Goal: Task Accomplishment & Management: Use online tool/utility

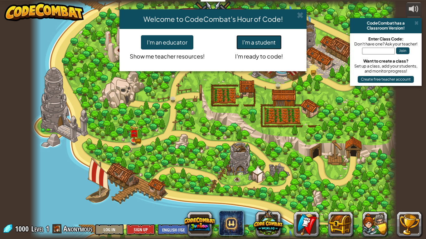
click at [281, 43] on button "I'm a student" at bounding box center [258, 42] width 45 height 14
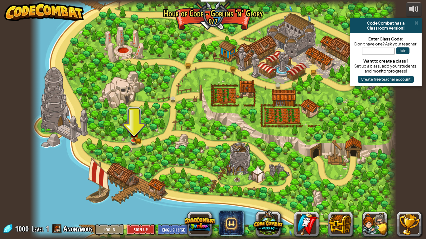
click at [422, 24] on div "powered by CodeCombat has a Classroom Version! Enter Class Code: Don't have one…" at bounding box center [213, 119] width 426 height 239
click at [417, 23] on span at bounding box center [416, 23] width 4 height 5
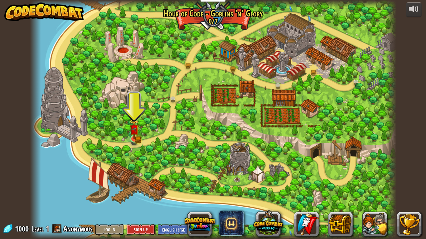
click at [135, 136] on img at bounding box center [133, 129] width 9 height 20
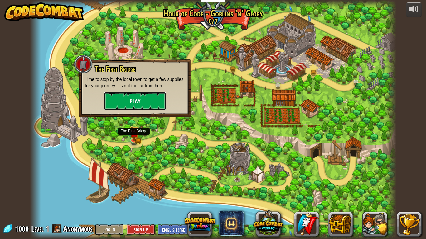
click at [118, 105] on button "Play" at bounding box center [135, 101] width 62 height 19
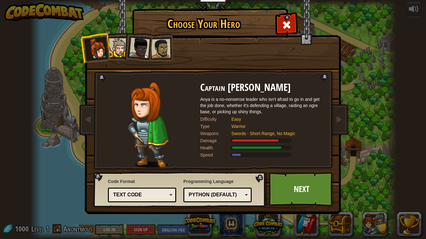
click at [118, 46] on div at bounding box center [118, 47] width 19 height 19
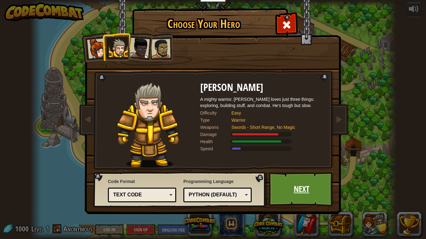
click at [317, 193] on link "Next" at bounding box center [301, 189] width 65 height 34
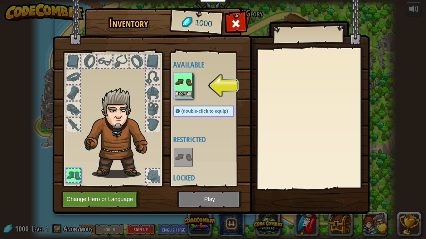
click at [188, 80] on img at bounding box center [183, 82] width 17 height 17
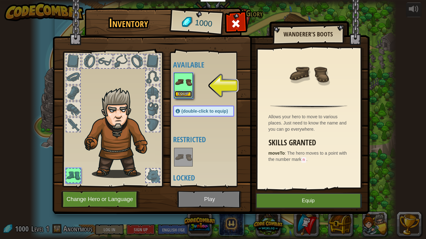
click at [182, 95] on button "Equip" at bounding box center [183, 94] width 17 height 7
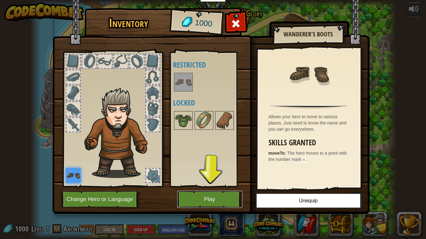
click at [204, 200] on button "Play" at bounding box center [209, 199] width 65 height 17
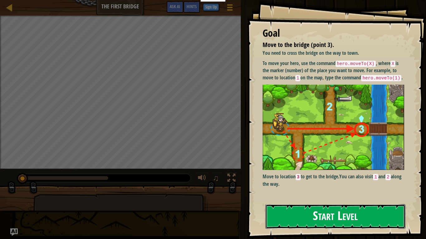
click at [353, 224] on button "Start Level" at bounding box center [335, 217] width 140 height 25
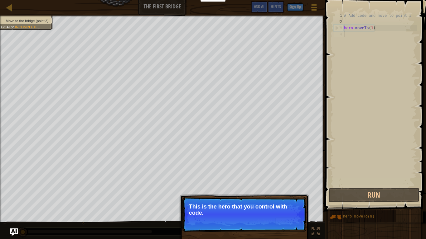
click at [292, 217] on p "Skip (esc) Continue This is the hero that you control with code." at bounding box center [244, 214] width 124 height 35
click at [294, 225] on button "Continue" at bounding box center [288, 222] width 26 height 8
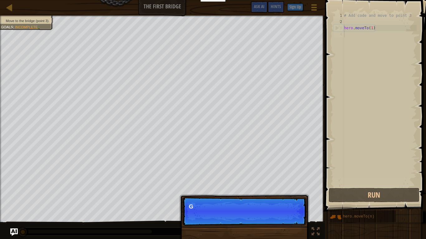
scroll to position [3, 0]
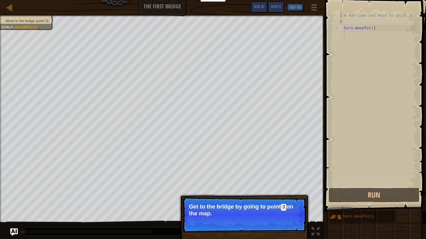
click at [283, 209] on code "3" at bounding box center [284, 207] width 6 height 7
click at [282, 209] on code "3" at bounding box center [284, 207] width 6 height 7
click at [285, 224] on button "Continue" at bounding box center [288, 222] width 26 height 8
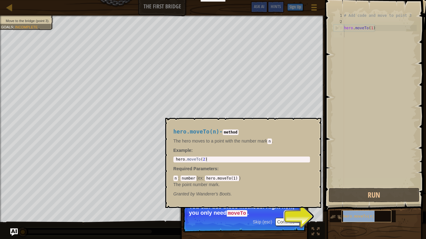
click at [387, 216] on div "hero.moveTo(n)" at bounding box center [366, 217] width 50 height 12
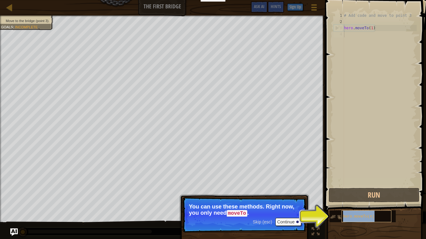
click at [374, 217] on div "hero.moveTo(n)" at bounding box center [366, 217] width 50 height 12
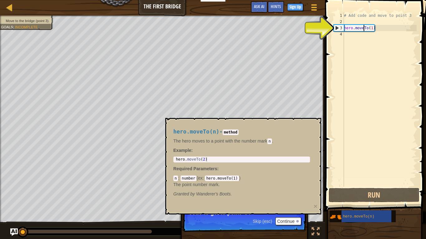
click at [363, 29] on div "# Add code and move to point 3 hero . moveTo ( 1 )" at bounding box center [380, 105] width 74 height 187
type textarea "hero.moveTo(1)"
click at [378, 31] on div "# Add code and move to point 3 hero . moveTo ( 1 )" at bounding box center [380, 105] width 74 height 187
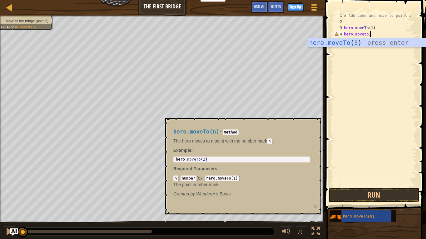
scroll to position [3, 3]
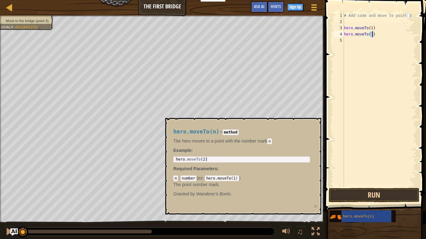
type textarea "hero.moveTo(3)"
click at [360, 197] on button "Run" at bounding box center [374, 195] width 91 height 14
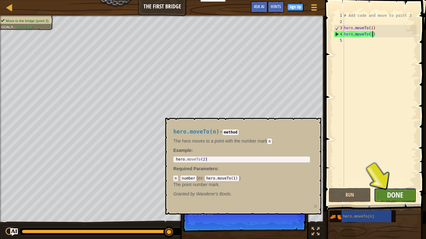
click at [402, 196] on span "Done" at bounding box center [395, 195] width 16 height 10
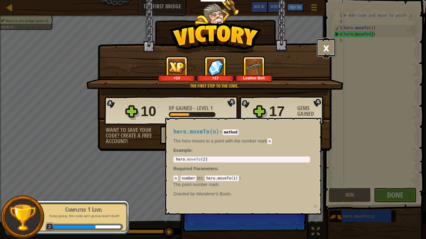
click at [321, 54] on button "×" at bounding box center [325, 47] width 19 height 19
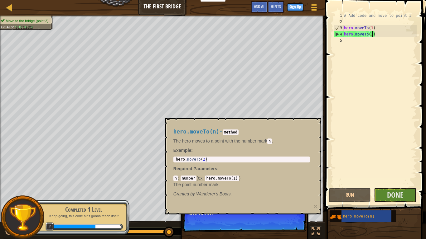
click at [239, 133] on code "method" at bounding box center [231, 133] width 16 height 6
drag, startPoint x: 211, startPoint y: 180, endPoint x: 190, endPoint y: 162, distance: 27.9
click at [190, 162] on div "hero.moveTo(n) - method The hero moves to a point with the number mark n . Exam…" at bounding box center [241, 163] width 145 height 80
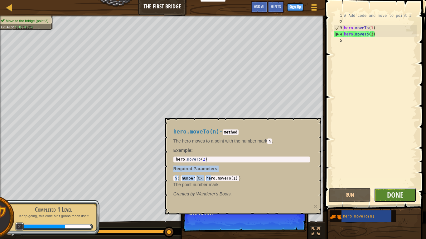
click at [409, 194] on button "Done" at bounding box center [395, 195] width 42 height 14
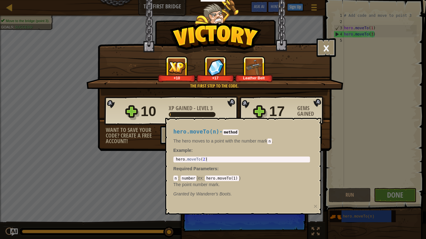
drag, startPoint x: 228, startPoint y: 128, endPoint x: 267, endPoint y: 166, distance: 54.5
click at [267, 166] on div "hero.moveTo(n) - method The hero moves to a point with the number mark n . Exam…" at bounding box center [241, 163] width 145 height 80
click at [327, 50] on button "×" at bounding box center [325, 47] width 19 height 19
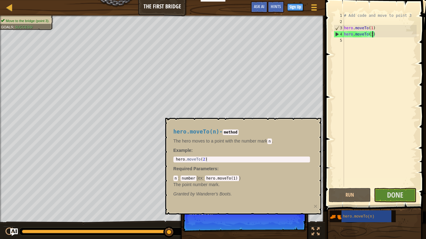
click at [356, 43] on div "# Add code and move to point 3 hero . moveTo ( 1 ) hero . moveTo ( 3 )" at bounding box center [380, 105] width 74 height 187
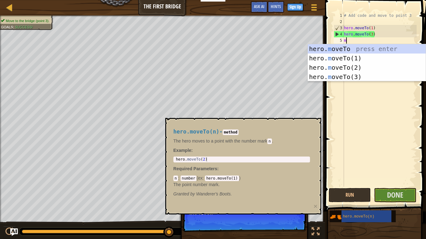
scroll to position [3, 0]
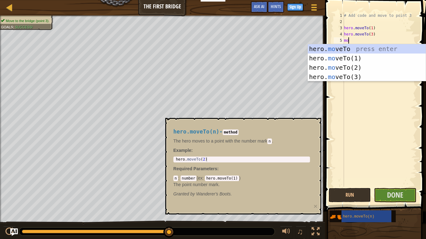
type textarea "m"
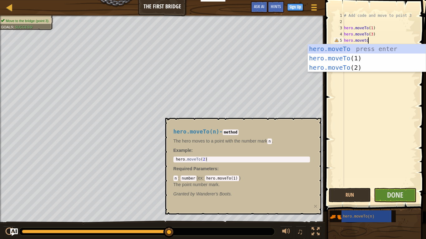
scroll to position [3, 3]
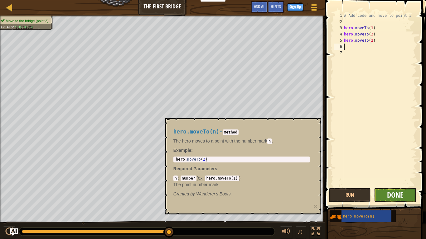
type textarea "hero.moveTo(2)"
click at [403, 192] on span "Done" at bounding box center [395, 195] width 16 height 10
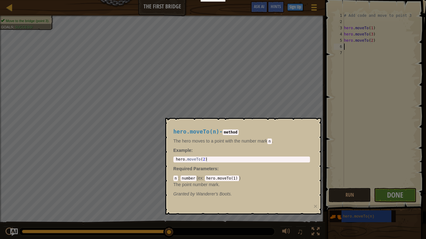
scroll to position [3, 0]
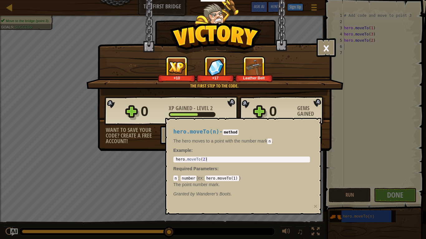
click at [290, 137] on div "hero.moveTo(n) - method The hero moves to a point with the number mark n . Exam…" at bounding box center [241, 163] width 145 height 80
click at [327, 49] on button "×" at bounding box center [325, 47] width 19 height 19
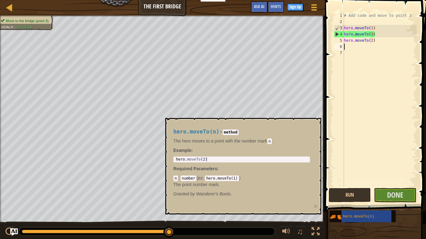
drag, startPoint x: 166, startPoint y: 233, endPoint x: 371, endPoint y: 230, distance: 204.2
click at [315, 231] on div at bounding box center [315, 232] width 8 height 8
click at [318, 231] on div at bounding box center [315, 232] width 8 height 8
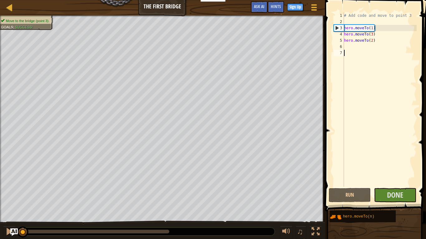
click at [370, 42] on div "# Add code and move to point 3 hero . moveTo ( 1 ) hero . moveTo ( 3 ) hero . m…" at bounding box center [380, 105] width 74 height 187
drag, startPoint x: 374, startPoint y: 42, endPoint x: 337, endPoint y: 44, distance: 37.5
click at [337, 44] on div "hero.moveTo(2) 1 2 3 4 5 6 7 # Add code and move to point 3 hero . moveTo ( 1 )…" at bounding box center [374, 99] width 84 height 175
drag, startPoint x: 373, startPoint y: 40, endPoint x: 342, endPoint y: 39, distance: 30.9
click at [342, 39] on div "hero.moveTo(2) 1 2 3 4 5 6 7 # Add code and move to point 3 hero . moveTo ( 1 )…" at bounding box center [374, 99] width 84 height 175
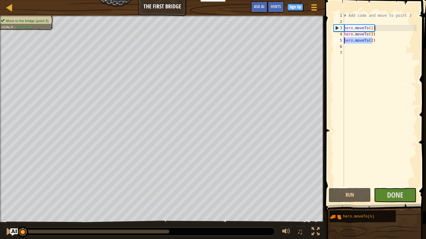
type textarea ")"
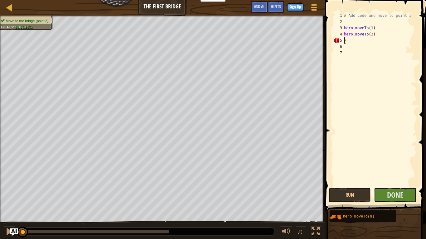
click at [349, 40] on div "# Add code and move to point 3 hero . moveTo ( 1 ) hero . moveTo ( 3 ) )" at bounding box center [380, 105] width 74 height 187
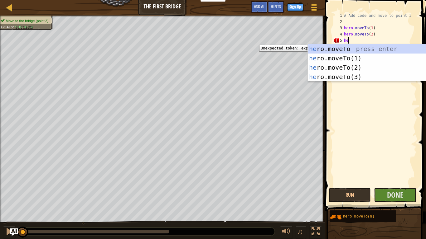
scroll to position [3, 0]
type textarea "h"
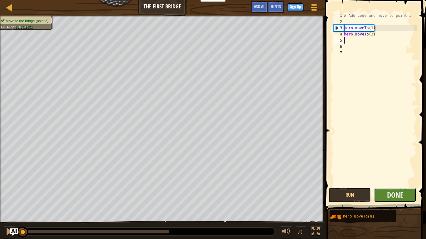
click at [393, 189] on button "Done" at bounding box center [395, 195] width 42 height 14
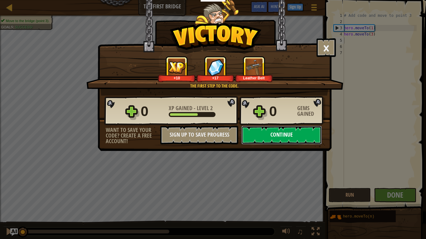
click at [273, 142] on button "Continue" at bounding box center [281, 135] width 80 height 19
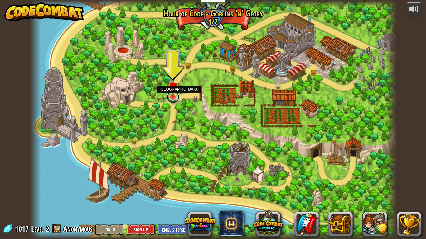
click at [167, 95] on link at bounding box center [173, 97] width 12 height 12
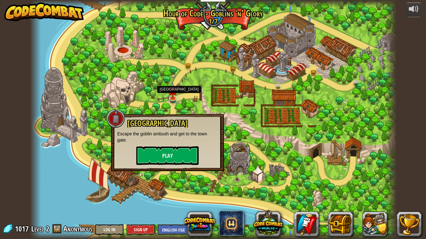
click at [164, 141] on p "Escape the goblin ambush and get to the town gate." at bounding box center [167, 137] width 100 height 12
click at [168, 146] on div "Old Town Road Escape the goblin ambush and get to the town gate. Play" at bounding box center [167, 142] width 100 height 46
click at [170, 148] on button "Play" at bounding box center [167, 156] width 62 height 19
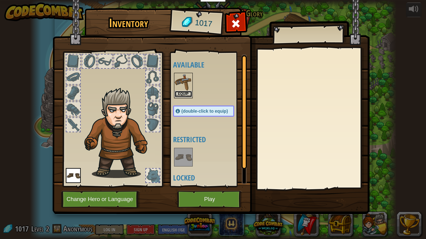
click at [183, 93] on button "Equip" at bounding box center [183, 94] width 17 height 7
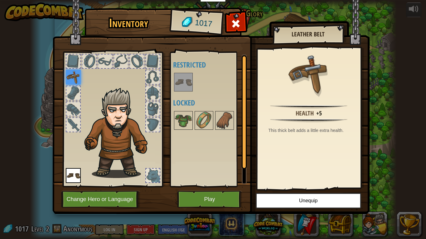
click at [180, 80] on img at bounding box center [183, 82] width 17 height 17
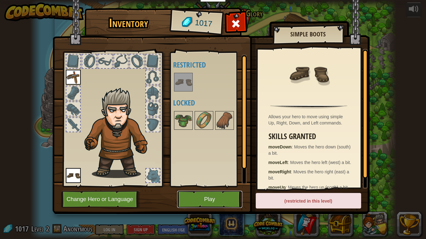
click at [202, 203] on button "Play" at bounding box center [209, 199] width 65 height 17
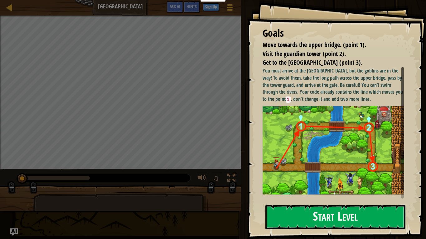
click at [330, 189] on img at bounding box center [334, 150] width 142 height 89
click at [318, 216] on button "Start Level" at bounding box center [335, 217] width 140 height 25
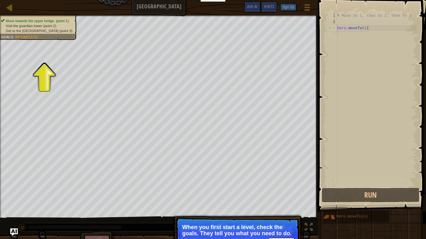
click at [276, 231] on p "When you first start a level, check the goals. They tell you what you need to d…" at bounding box center [237, 230] width 111 height 12
drag, startPoint x: 273, startPoint y: 233, endPoint x: 282, endPoint y: 219, distance: 16.3
click at [282, 219] on p "Skip (esc) Continue When you first start a level, check the goals. They tell yo…" at bounding box center [238, 235] width 124 height 35
click at [261, 222] on p "Skip (esc) Continue When you first start a level, check the goals. They tell yo…" at bounding box center [238, 235] width 124 height 35
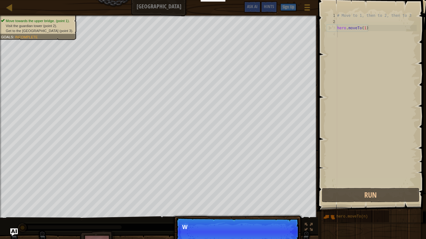
scroll to position [3, 0]
click at [286, 238] on button "Continue" at bounding box center [281, 236] width 26 height 8
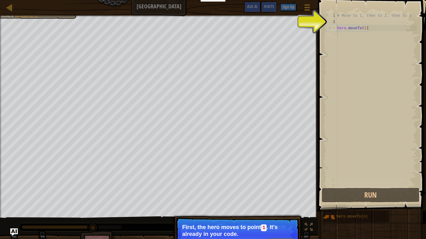
click at [277, 231] on p "First, the hero moves to point 1 . It's already in your code." at bounding box center [237, 230] width 111 height 13
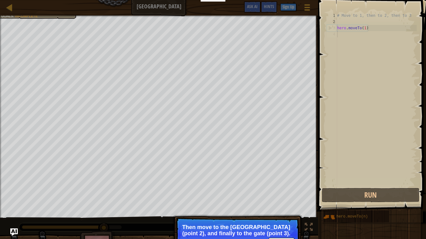
click at [274, 231] on p "Then move to the [GEOGRAPHIC_DATA] (point 2), and finally to the gate (point 3)." at bounding box center [237, 230] width 111 height 12
click at [268, 233] on p "Then move to the [GEOGRAPHIC_DATA] (point 2), and finally to the gate (point 3)." at bounding box center [237, 230] width 111 height 12
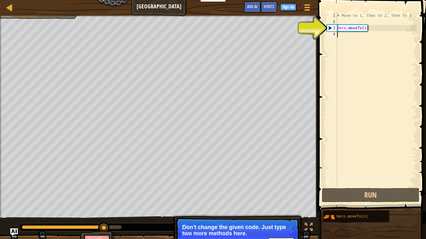
click at [349, 34] on div "# Move to 1, then to 2, then to 3 hero . moveTo ( 1 )" at bounding box center [376, 105] width 81 height 187
click at [345, 28] on div "# Move to 1, then to 2, then to 3 hero . moveTo ( 1 )" at bounding box center [376, 105] width 81 height 187
click at [365, 30] on div "# Move to 1, then to 2, then to 3 hero . moveTo ( 1 )" at bounding box center [376, 105] width 81 height 187
click at [358, 18] on div "# Move to 1, then to 2, then to 3 hero . moveTo ( 1 )" at bounding box center [376, 105] width 81 height 187
type textarea "# Move to 1, then to 2, then to 3"
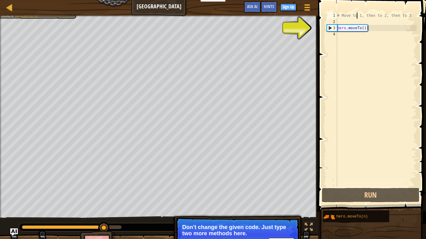
click at [361, 24] on div "# Move to 1, then to 2, then to 3 hero . moveTo ( 1 )" at bounding box center [376, 105] width 81 height 187
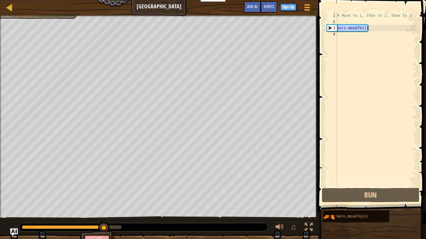
drag, startPoint x: 367, startPoint y: 29, endPoint x: 335, endPoint y: 31, distance: 32.2
click at [335, 31] on div "1 2 3 4 # Move to 1, then to 2, then to 3 hero . moveTo ( 1 ) ההההההההההההההההה…" at bounding box center [370, 99] width 91 height 175
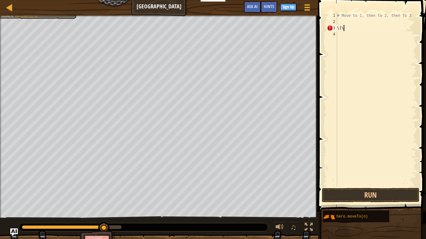
scroll to position [3, 0]
type textarea "\"
click at [345, 24] on div "# Move to 1, then to 2, then to 3" at bounding box center [376, 105] width 81 height 187
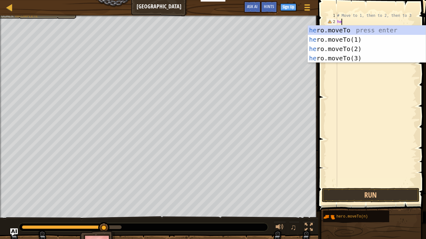
scroll to position [3, 0]
type textarea "h"
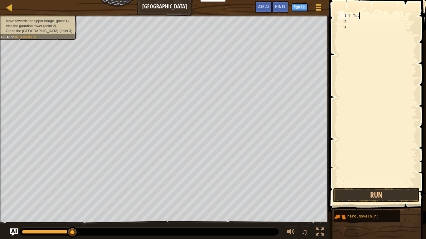
type textarea "#"
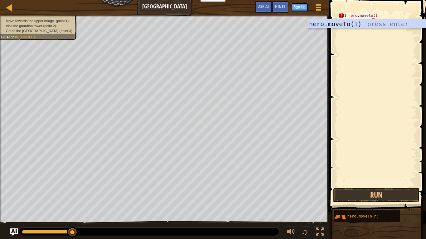
scroll to position [3, 4]
type textarea "hero.moveto(1)"
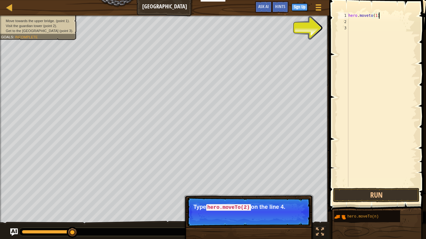
click at [357, 22] on div "hero . moveto ( 1 )" at bounding box center [382, 105] width 70 height 187
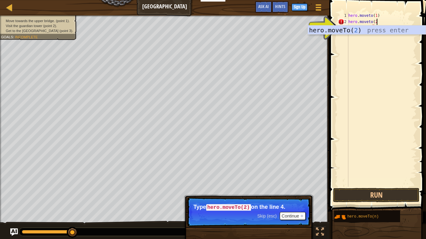
scroll to position [3, 4]
click at [359, 30] on div "hero.moveTo( 2 ) press enter" at bounding box center [367, 40] width 118 height 28
type textarea "hero.moveTo(2)"
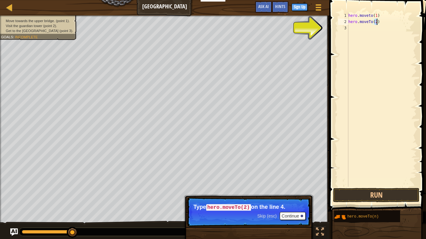
click at [382, 26] on div "hero . moveto ( 1 ) hero . moveTo ( 2 )" at bounding box center [382, 105] width 70 height 187
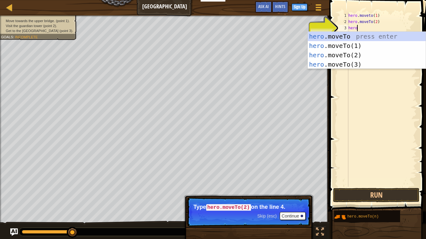
scroll to position [3, 1]
click at [354, 63] on div "hero .moveTo press enter hero .moveTo(1) press enter hero .moveTo(2) press ente…" at bounding box center [367, 60] width 118 height 56
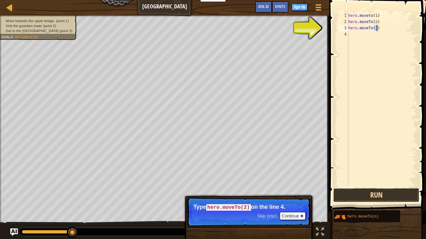
click at [368, 199] on button "Run" at bounding box center [376, 195] width 86 height 14
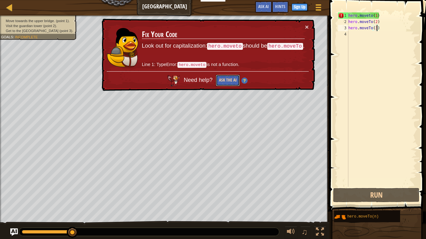
click at [226, 82] on button "Ask the AI" at bounding box center [228, 81] width 24 height 12
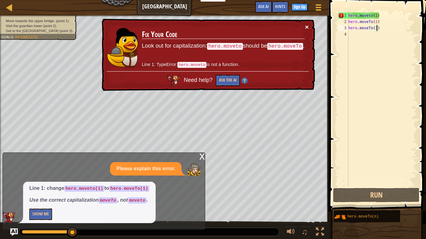
click at [307, 24] on button "×" at bounding box center [307, 27] width 4 height 7
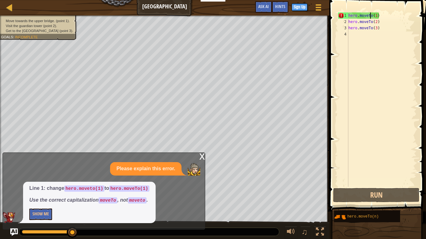
click at [369, 15] on div "hero . moveto ( 1 ) hero . moveTo ( 2 ) hero . moveTo ( 3 )" at bounding box center [382, 105] width 70 height 187
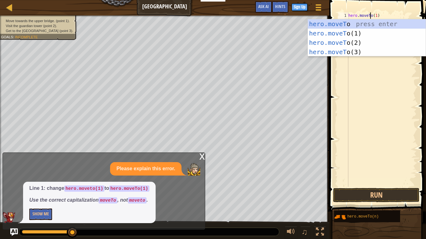
scroll to position [3, 3]
type textarea "hero.moveTo(1)"
click at [348, 196] on button "Run" at bounding box center [376, 195] width 86 height 14
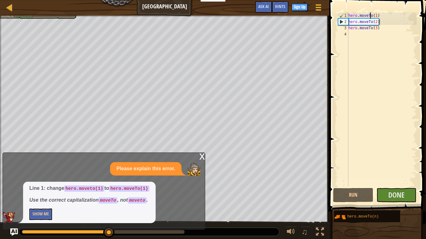
click at [204, 156] on div "x" at bounding box center [202, 156] width 6 height 6
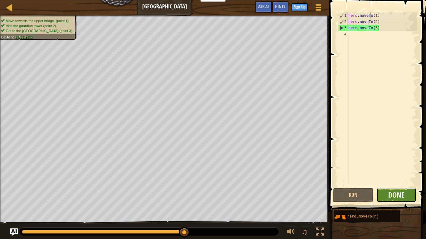
click at [405, 197] on button "Done" at bounding box center [396, 195] width 40 height 14
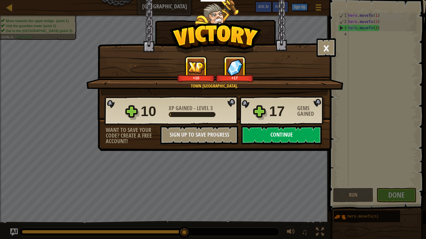
click at [263, 137] on button "Continue" at bounding box center [281, 135] width 80 height 19
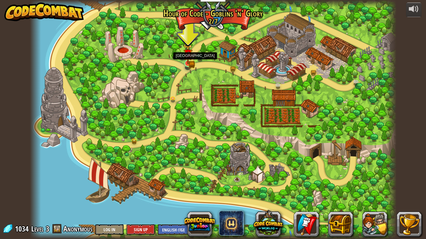
click at [190, 58] on img at bounding box center [187, 54] width 9 height 20
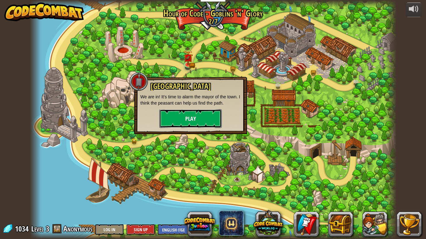
click at [185, 118] on button "Play" at bounding box center [190, 118] width 62 height 19
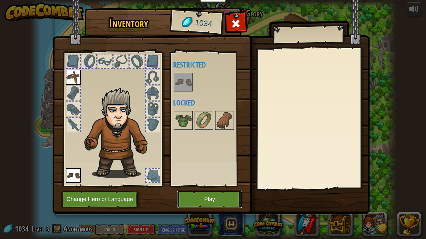
click at [211, 200] on button "Play" at bounding box center [209, 199] width 65 height 17
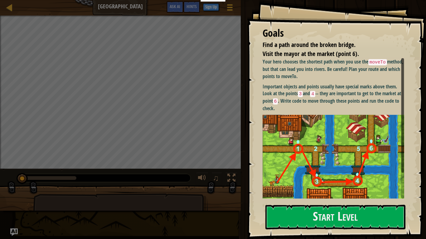
click at [339, 113] on div "Your hero chooses the shortest path when you use the moveTo method, but that ca…" at bounding box center [334, 142] width 142 height 169
click at [326, 224] on button "Start Level" at bounding box center [335, 217] width 140 height 25
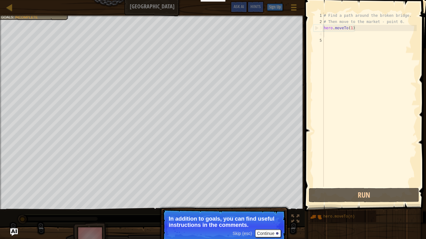
click at [328, 35] on div "# Find a path around the broken bridge. # Then move to the market - point 6. he…" at bounding box center [369, 105] width 94 height 187
click at [328, 36] on div "# Find a path around the broken bridge. # Then move to the market - point 6. he…" at bounding box center [369, 105] width 94 height 187
click at [330, 40] on div "# Find a path around the broken bridge. # Then move to the market - point 6. he…" at bounding box center [369, 105] width 94 height 187
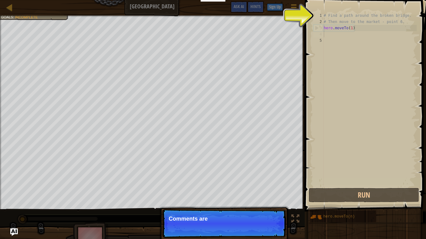
click at [329, 37] on div "# Find a path around the broken bridge. # Then move to the market - point 6. he…" at bounding box center [369, 105] width 94 height 187
click at [329, 39] on div "# Find a path around the broken bridge. # Then move to the market - point 6. he…" at bounding box center [369, 105] width 94 height 187
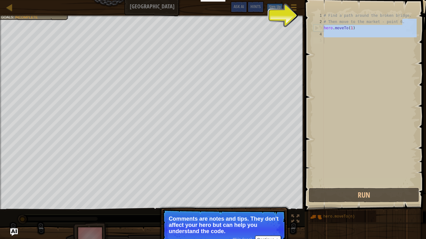
drag, startPoint x: 407, startPoint y: 21, endPoint x: 376, endPoint y: 117, distance: 100.9
click at [376, 117] on div "# Find a path around the broken bridge. # Then move to the market - point 6. he…" at bounding box center [369, 105] width 94 height 187
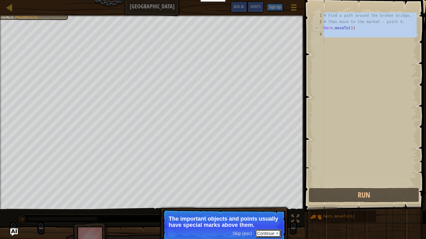
click at [276, 234] on div at bounding box center [277, 234] width 2 height 2
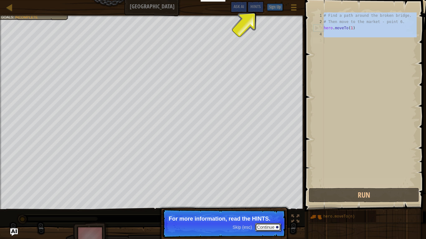
click at [275, 231] on button "Continue" at bounding box center [268, 228] width 26 height 8
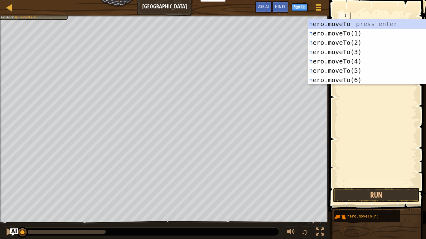
scroll to position [3, 0]
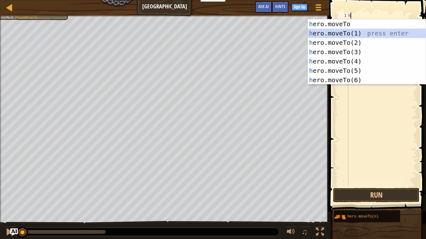
click at [330, 33] on div "h ero.moveTo press enter h ero.moveTo(1) press enter h ero.moveTo(2) press ente…" at bounding box center [367, 61] width 118 height 84
type textarea "hero.moveTo(1)"
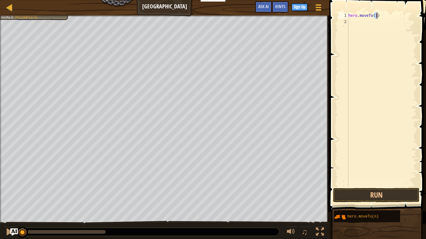
click at [364, 22] on div "hero . moveTo ( 1 )" at bounding box center [382, 105] width 70 height 187
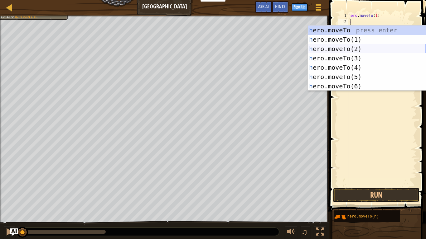
click at [359, 49] on div "h ero.moveTo press enter h ero.moveTo(1) press enter h ero.moveTo(2) press ente…" at bounding box center [367, 68] width 118 height 84
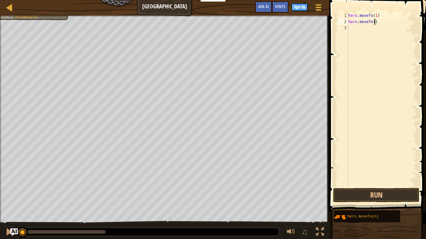
type textarea "hero.moveTo(3)"
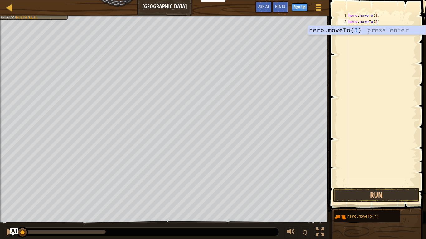
scroll to position [3, 4]
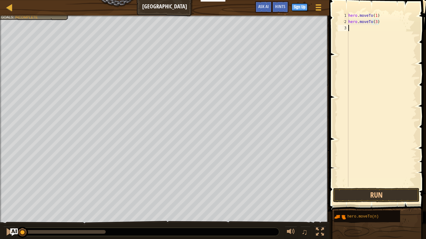
click at [349, 27] on div "hero . moveTo ( 1 ) hero . moveTo ( 3 )" at bounding box center [382, 105] width 70 height 187
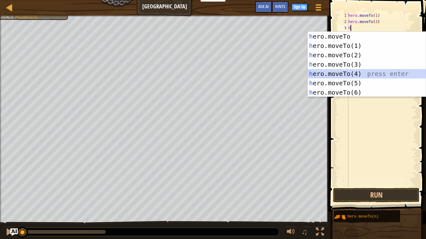
click at [373, 73] on div "h ero.moveTo press enter h ero.moveTo(1) press enter h ero.moveTo(2) press ente…" at bounding box center [367, 74] width 118 height 84
type textarea "hero.moveTo(4)"
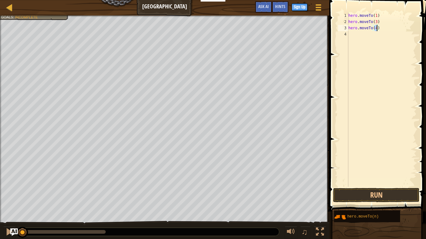
click at [356, 34] on div "hero . moveTo ( 1 ) hero . moveTo ( 3 ) hero . moveTo ( 4 )" at bounding box center [382, 105] width 70 height 187
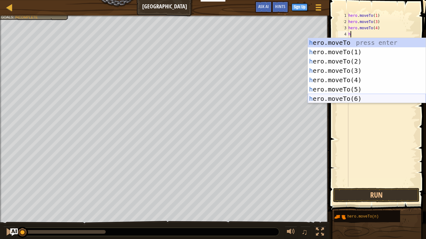
click at [328, 101] on div "h ero.moveTo press enter h ero.moveTo(1) press enter h ero.moveTo(2) press ente…" at bounding box center [367, 80] width 118 height 84
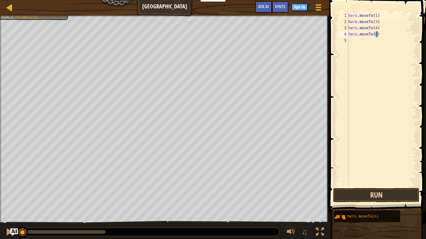
type textarea "hero.moveTo(6)"
click at [366, 192] on button "Run" at bounding box center [376, 195] width 86 height 14
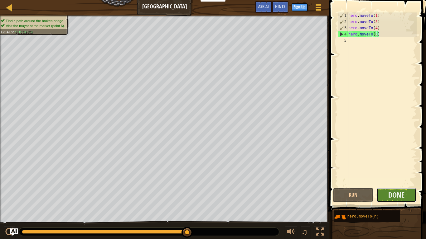
click at [379, 193] on button "Done" at bounding box center [396, 195] width 40 height 14
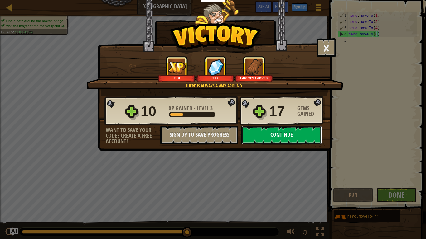
click at [279, 139] on button "Continue" at bounding box center [281, 135] width 80 height 19
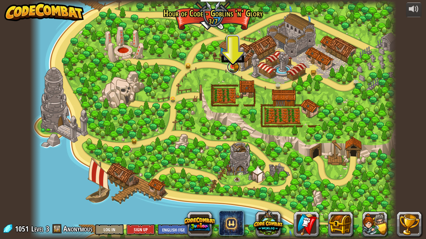
click at [231, 71] on div "Broken Bridge (Coming soon!) We are in! It's time to alarm the mayor of the tow…" at bounding box center [213, 119] width 366 height 239
click at [232, 66] on img at bounding box center [232, 57] width 9 height 20
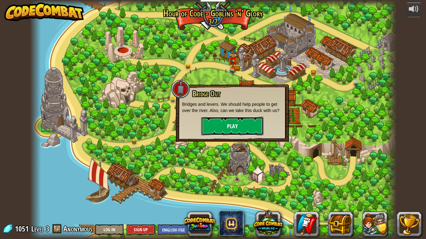
click at [213, 125] on button "Play" at bounding box center [232, 126] width 62 height 19
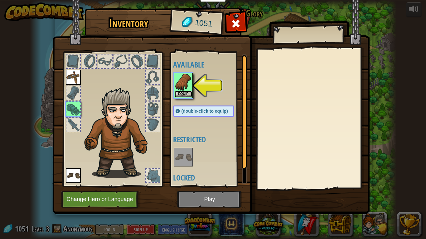
click at [176, 92] on button "Equip" at bounding box center [183, 94] width 17 height 7
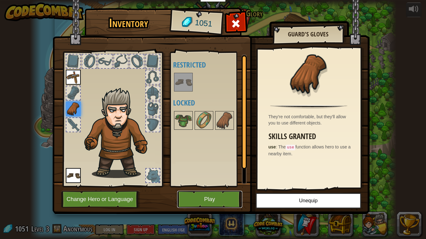
click at [216, 195] on button "Play" at bounding box center [209, 199] width 65 height 17
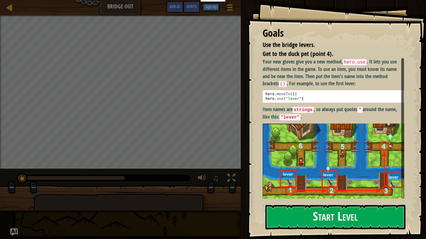
click at [323, 120] on p "Item names are strings , so always put quotes " around the name, like this: "le…" at bounding box center [334, 113] width 142 height 15
click at [310, 223] on button "Start Level" at bounding box center [335, 217] width 140 height 25
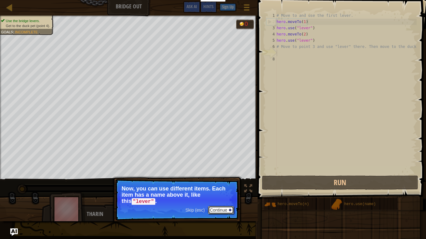
click at [220, 211] on button "Continue" at bounding box center [221, 210] width 26 height 8
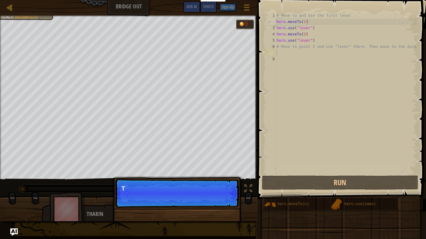
scroll to position [3, 0]
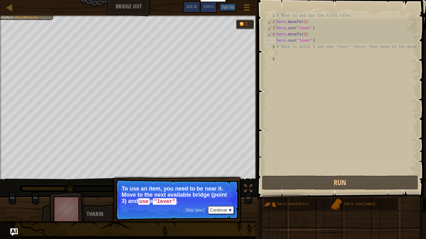
click at [279, 50] on div "# Move to and use the first lever. hero . moveTo ( 1 ) hero . use ( "lever" ) h…" at bounding box center [345, 99] width 141 height 175
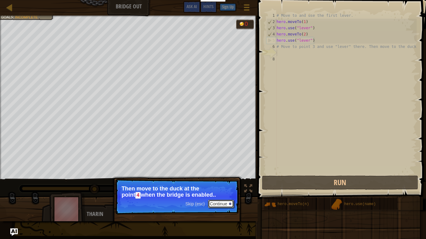
click at [224, 202] on button "Continue" at bounding box center [221, 204] width 26 height 8
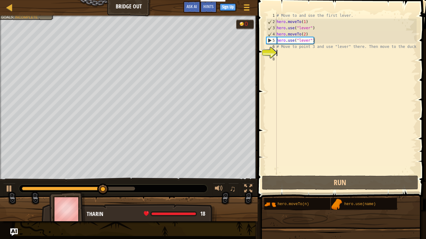
click at [283, 50] on div "# Move to and use the first lever. hero . moveTo ( 1 ) hero . use ( "lever" ) h…" at bounding box center [345, 99] width 141 height 175
click at [277, 54] on div "# Move to and use the first lever. hero . moveTo ( 1 ) hero . use ( "lever" ) h…" at bounding box center [345, 99] width 141 height 175
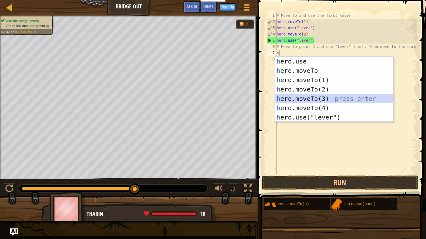
click at [323, 98] on div "h ero.use press enter h ero.moveTo press enter h ero.moveTo(1) press enter h er…" at bounding box center [334, 99] width 118 height 84
type textarea "hero.moveTo(3)"
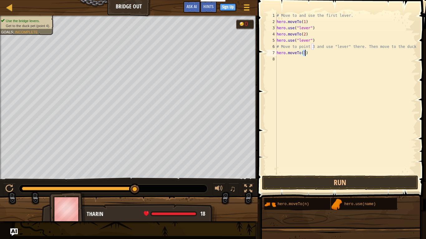
click at [285, 62] on div "# Move to and use the first lever. hero . moveTo ( 1 ) hero . use ( "lever" ) h…" at bounding box center [345, 99] width 141 height 175
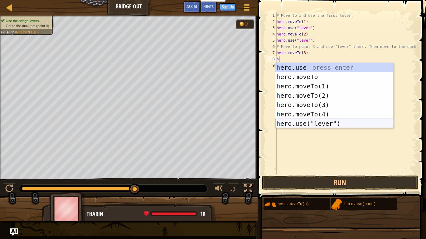
click at [305, 123] on div "h ero.use press enter h ero.moveTo press enter h ero.moveTo(1) press enter h er…" at bounding box center [334, 105] width 118 height 84
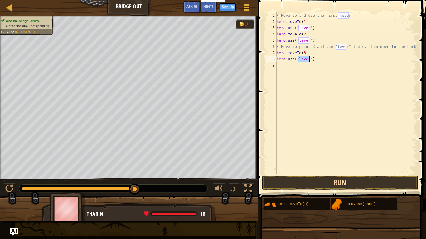
type textarea "hero.use("lever")"
click at [322, 183] on button "Run" at bounding box center [340, 183] width 156 height 14
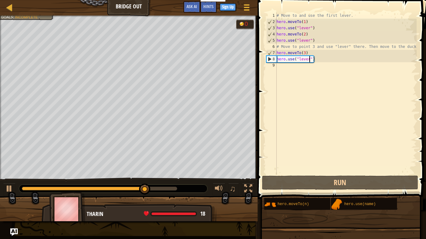
click at [281, 63] on div "# Move to and use the first lever. hero . moveTo ( 1 ) hero . use ( "lever" ) h…" at bounding box center [345, 99] width 141 height 175
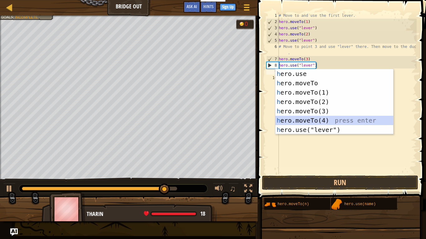
click at [330, 123] on div "h ero.use press enter h ero.moveTo press enter h ero.moveTo(1) press enter h er…" at bounding box center [334, 111] width 118 height 84
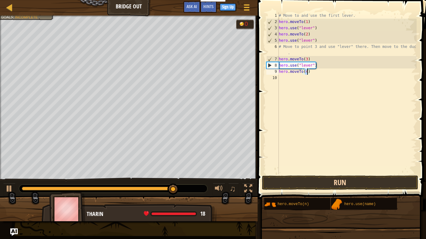
type textarea "hero.moveTo(4)"
click at [316, 182] on button "Run" at bounding box center [340, 183] width 156 height 14
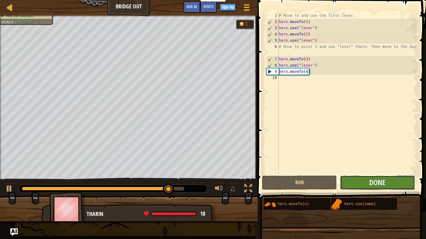
click at [409, 179] on button "Done" at bounding box center [377, 183] width 75 height 14
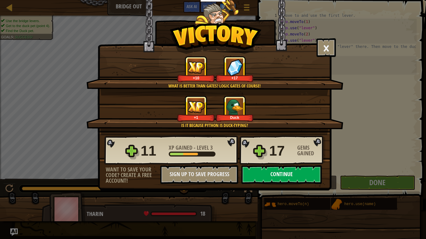
click at [272, 176] on button "Continue" at bounding box center [281, 175] width 80 height 19
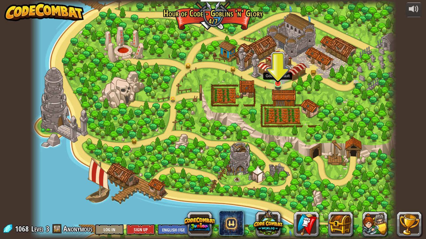
click at [278, 82] on img at bounding box center [277, 73] width 9 height 21
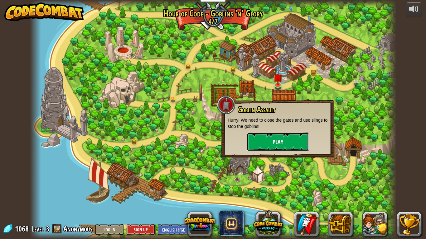
click at [260, 137] on button "Play" at bounding box center [278, 142] width 62 height 19
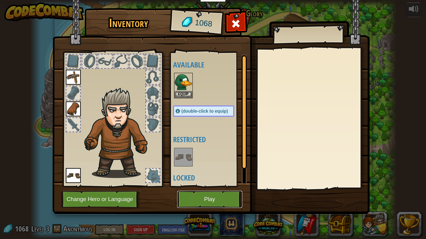
click at [204, 197] on button "Play" at bounding box center [209, 199] width 65 height 17
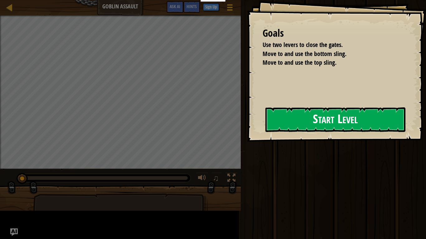
click at [359, 132] on div "Start Level" at bounding box center [335, 120] width 140 height 25
click at [357, 126] on button "Start Level" at bounding box center [335, 120] width 140 height 25
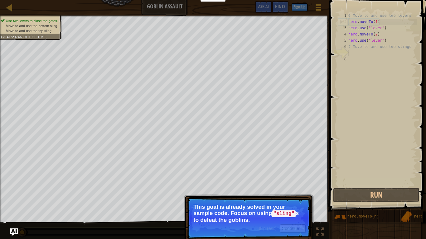
click at [281, 222] on p "This goal is already solved in your sample code. Focus on using "sling" s to de…" at bounding box center [248, 213] width 111 height 19
click at [296, 230] on button "Continue" at bounding box center [293, 229] width 26 height 8
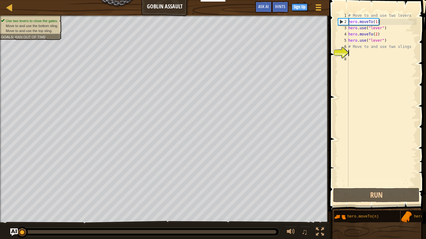
scroll to position [3, 0]
click at [355, 54] on div "# Move to and use two levers hero . moveTo ( 1 ) hero . use ( "lever" ) hero . …" at bounding box center [382, 105] width 70 height 187
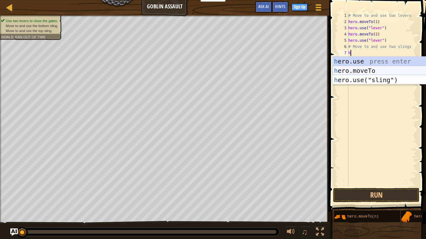
click at [344, 71] on div "h ero.use press enter h ero.moveTo press enter h ero.use("sling") press enter" at bounding box center [392, 80] width 118 height 47
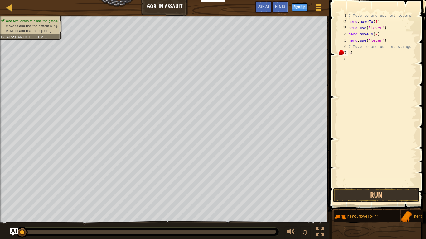
scroll to position [3, 0]
type textarea ")"
click at [356, 55] on div "# Move to and use two levers hero . moveTo ( 1 ) hero . use ( "lever" ) hero . …" at bounding box center [382, 105] width 70 height 187
